Goal: Use online tool/utility: Use online tool/utility

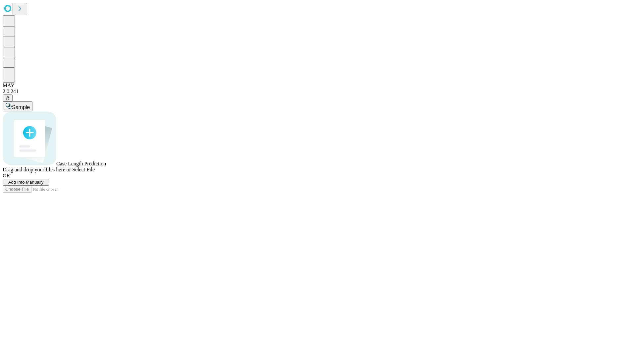
click at [44, 184] on span "Add Info Manually" at bounding box center [25, 181] width 35 height 5
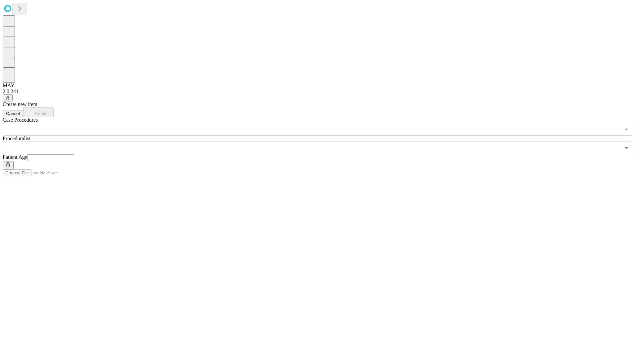
click at [74, 154] on input "text" at bounding box center [50, 157] width 47 height 7
type input "*"
click at [323, 141] on input "text" at bounding box center [312, 147] width 618 height 13
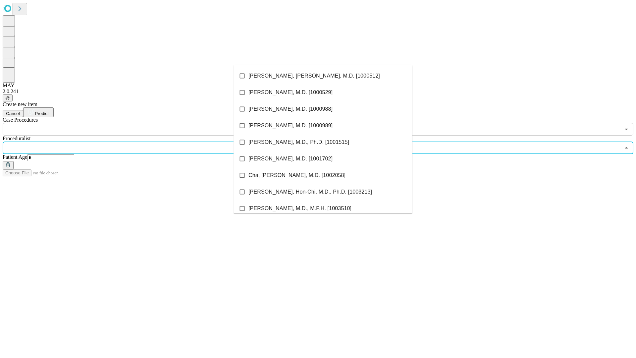
click at [323, 76] on li "[PERSON_NAME], [PERSON_NAME], M.D. [1000512]" at bounding box center [322, 76] width 179 height 17
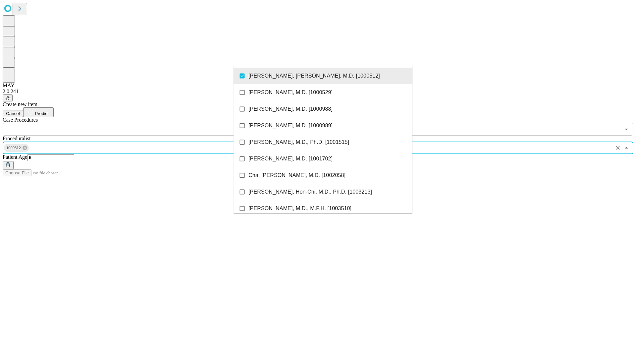
click at [139, 123] on input "text" at bounding box center [312, 129] width 618 height 13
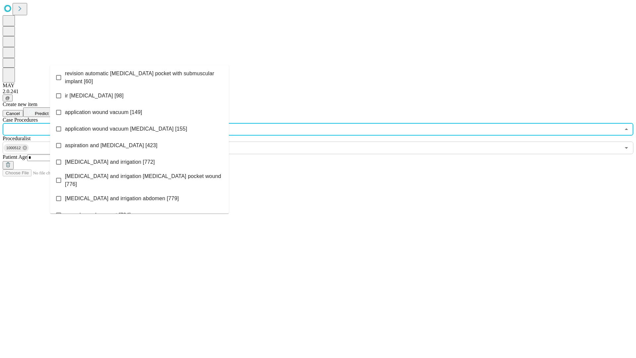
click at [139, 76] on span "revision automatic [MEDICAL_DATA] pocket with submuscular implant [60]" at bounding box center [144, 78] width 159 height 16
click at [48, 111] on span "Predict" at bounding box center [42, 113] width 14 height 5
